Goal: Navigation & Orientation: Find specific page/section

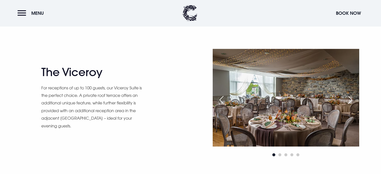
scroll to position [415, 0]
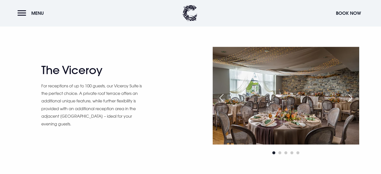
click at [350, 98] on div "Next slide" at bounding box center [350, 98] width 13 height 11
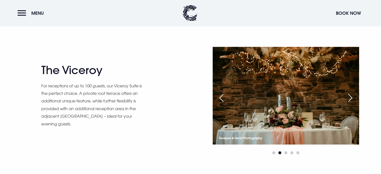
click at [350, 98] on div "Next slide" at bounding box center [350, 98] width 13 height 11
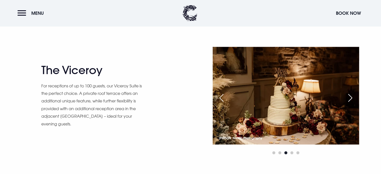
click at [350, 98] on div "Next slide" at bounding box center [350, 98] width 13 height 11
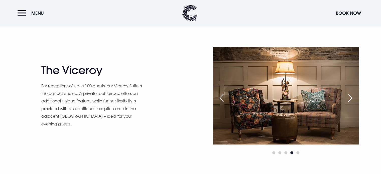
click at [350, 98] on div "Next slide" at bounding box center [350, 98] width 13 height 11
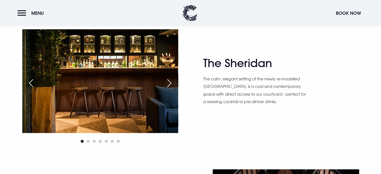
scroll to position [569, 0]
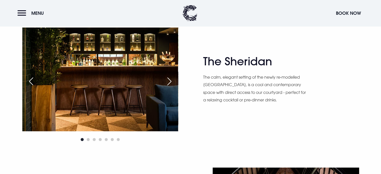
click at [168, 81] on div "Next slide" at bounding box center [169, 81] width 13 height 11
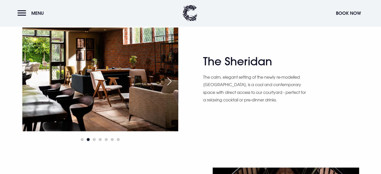
click at [168, 81] on div "Next slide" at bounding box center [169, 81] width 13 height 11
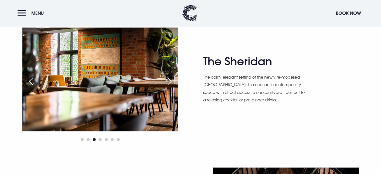
click at [168, 81] on div "Next slide" at bounding box center [169, 81] width 13 height 11
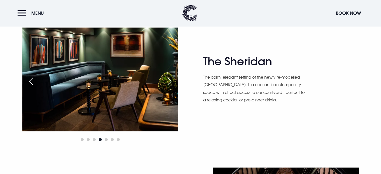
click at [168, 81] on div "Next slide" at bounding box center [169, 81] width 13 height 11
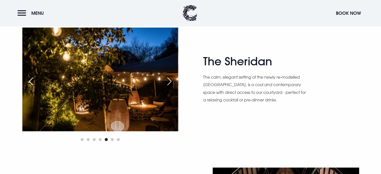
click at [168, 81] on div "Next slide" at bounding box center [169, 81] width 13 height 11
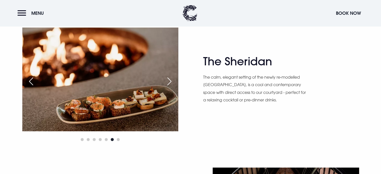
click at [168, 81] on div "Next slide" at bounding box center [169, 81] width 13 height 11
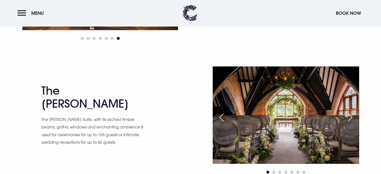
scroll to position [689, 0]
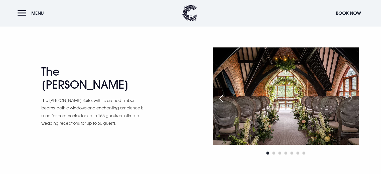
click at [351, 97] on div "Next slide" at bounding box center [350, 98] width 13 height 11
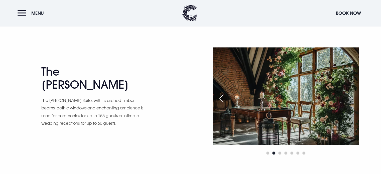
click at [351, 97] on div "Next slide" at bounding box center [350, 98] width 13 height 11
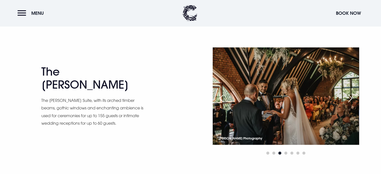
click at [351, 97] on div "Next slide" at bounding box center [350, 98] width 13 height 11
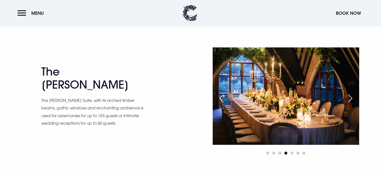
click at [351, 97] on div "Next slide" at bounding box center [350, 98] width 13 height 11
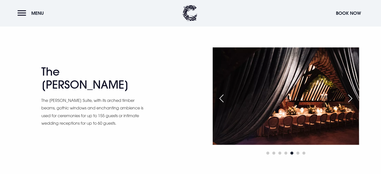
click at [351, 97] on div "Next slide" at bounding box center [350, 98] width 13 height 11
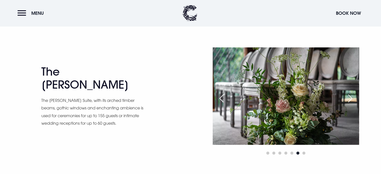
click at [351, 97] on div "Next slide" at bounding box center [350, 98] width 13 height 11
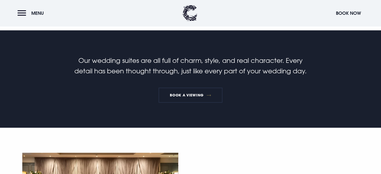
scroll to position [155, 0]
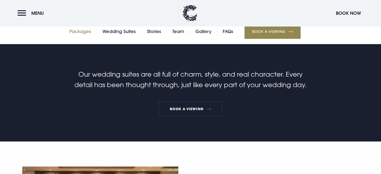
click at [84, 32] on link "Packages" at bounding box center [80, 32] width 22 height 8
